Goal: Task Accomplishment & Management: Complete application form

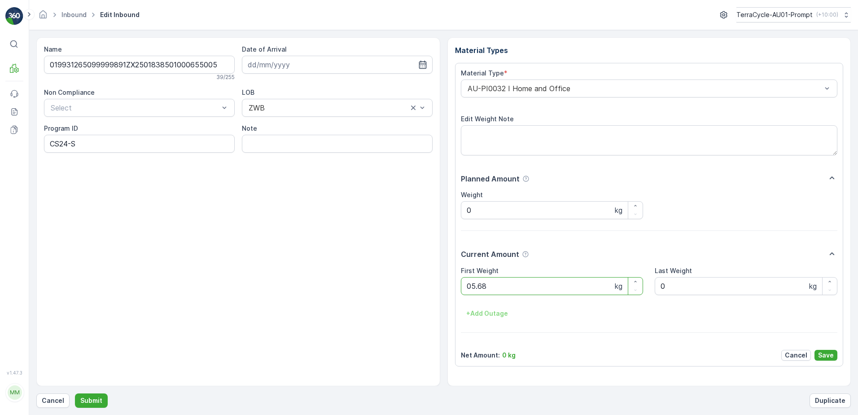
click at [75, 393] on button "Submit" at bounding box center [91, 400] width 33 height 14
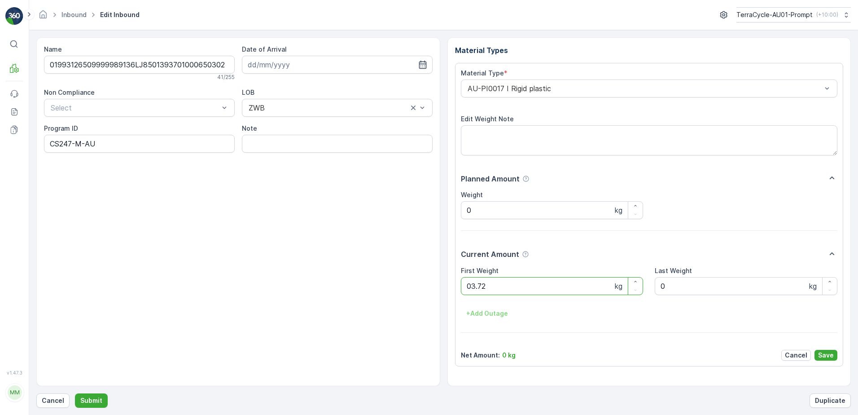
click at [75, 393] on button "Submit" at bounding box center [91, 400] width 33 height 14
